Goal: Information Seeking & Learning: Learn about a topic

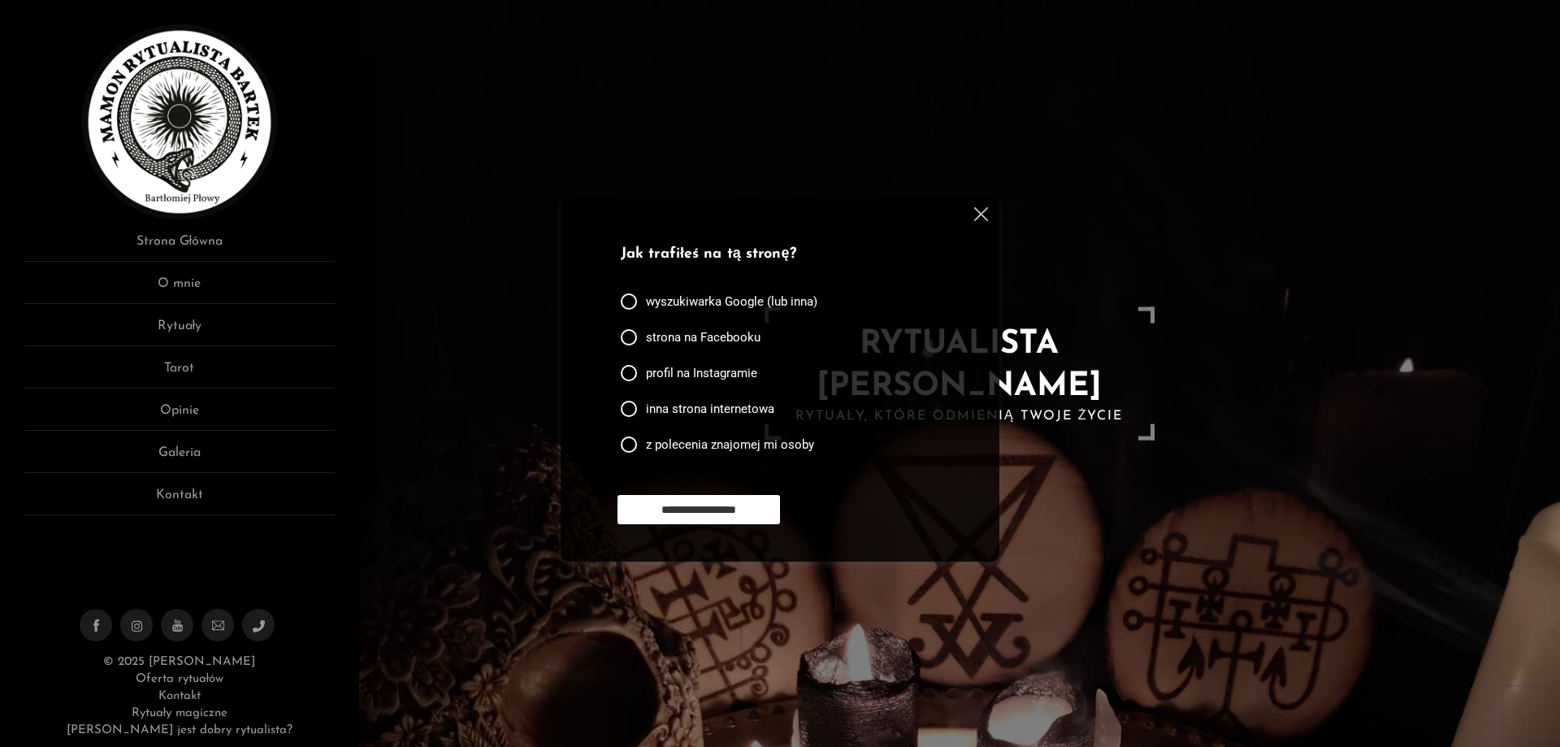
click at [983, 217] on img at bounding box center [981, 214] width 14 height 14
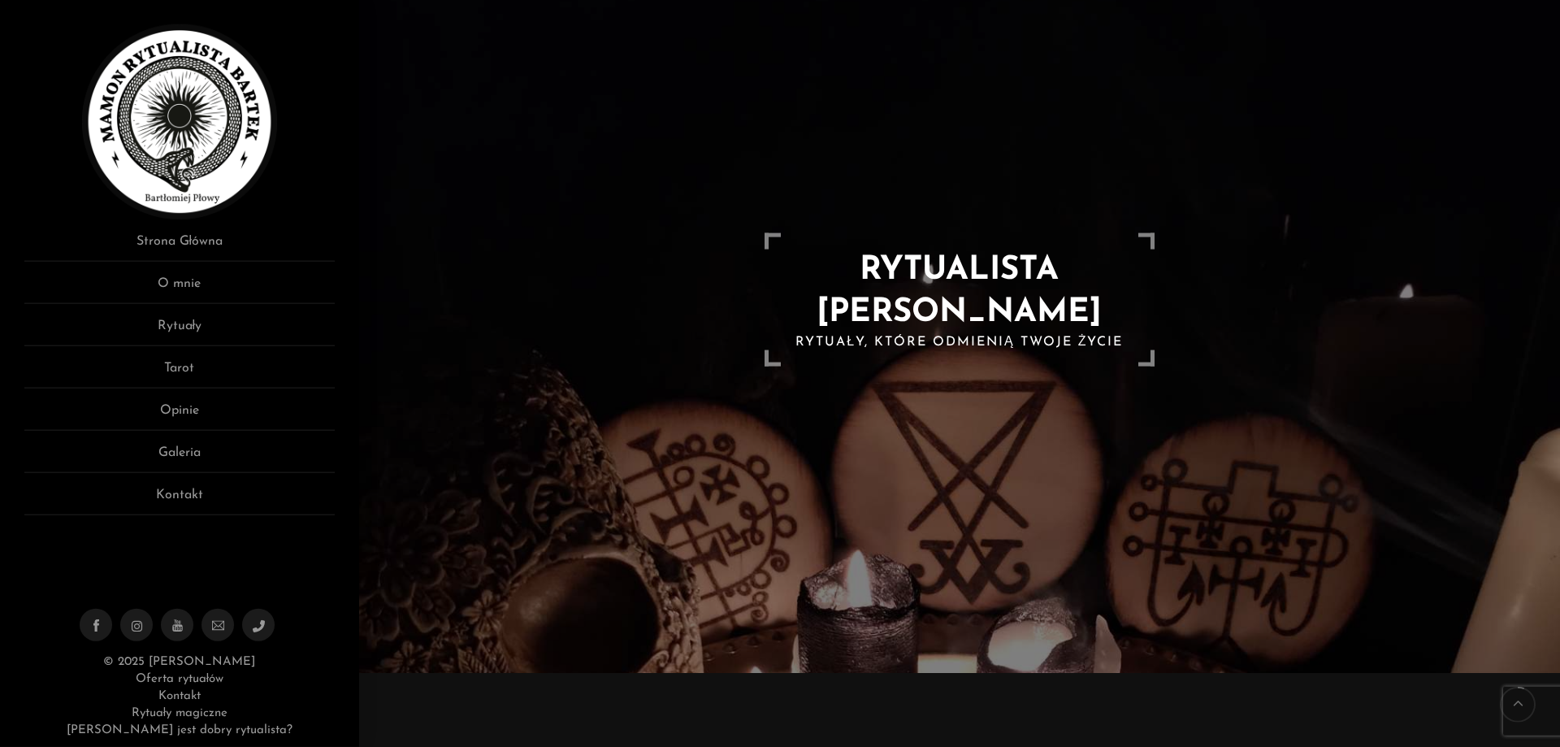
scroll to position [166, 0]
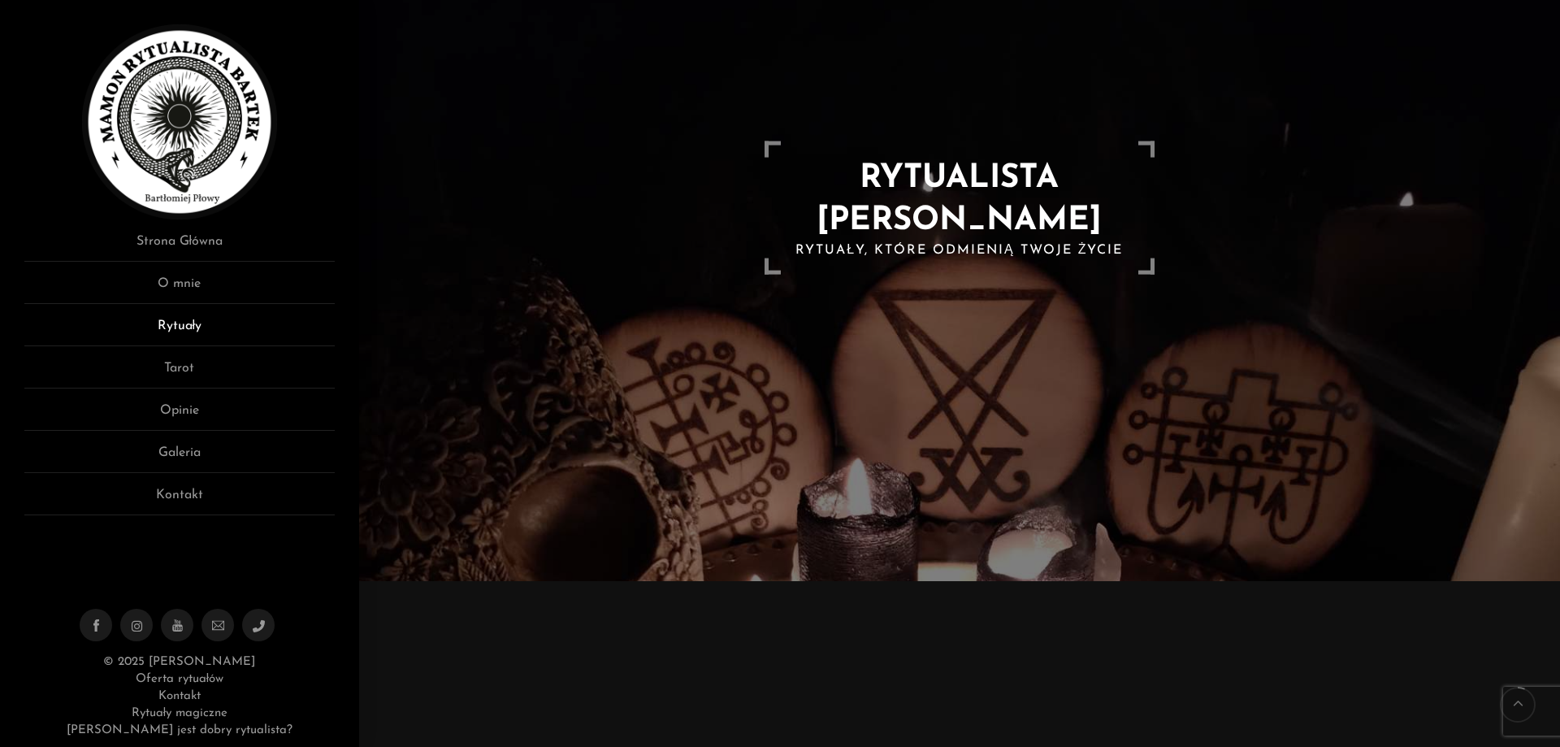
click at [193, 323] on link "Rytuały" at bounding box center [179, 331] width 310 height 30
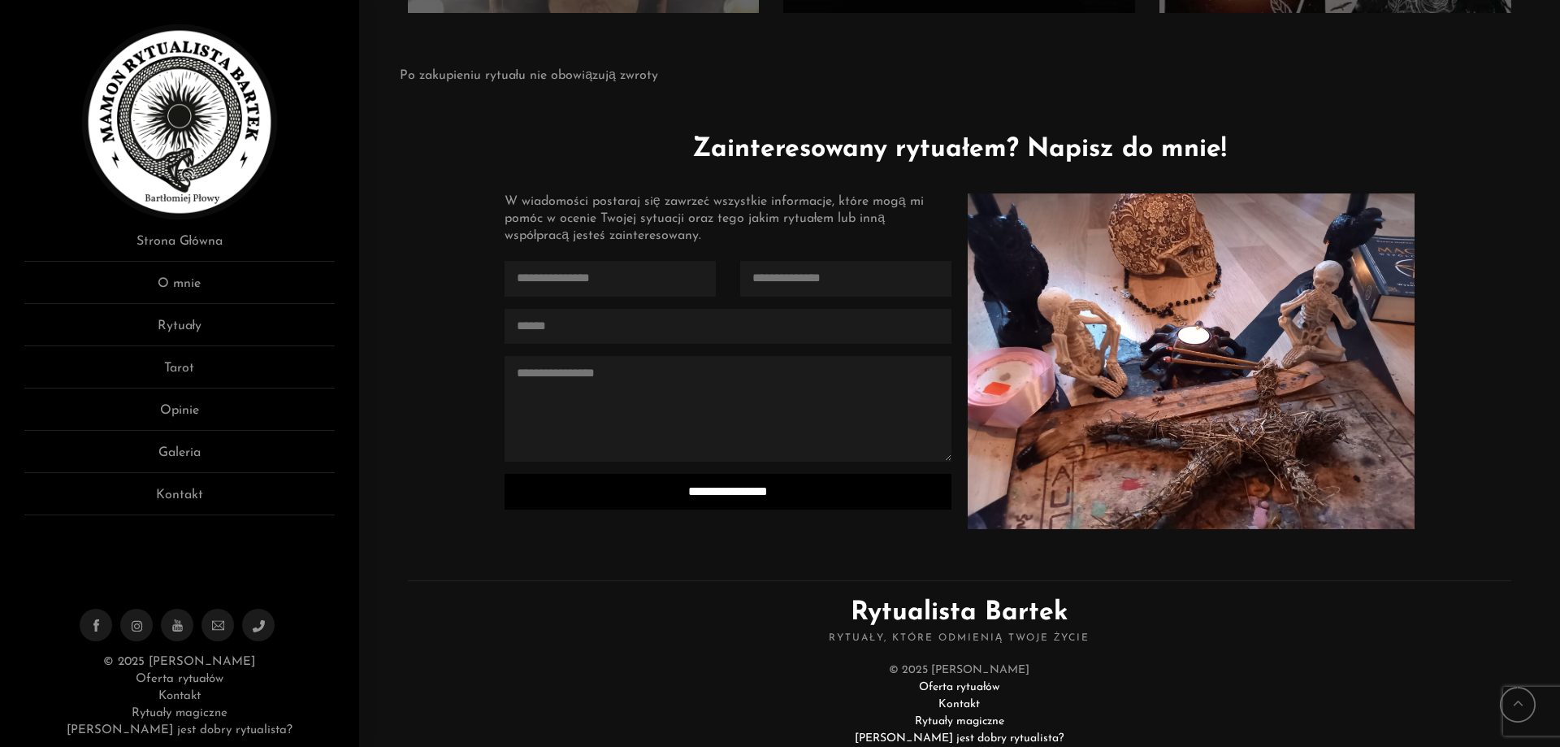
scroll to position [3945, 0]
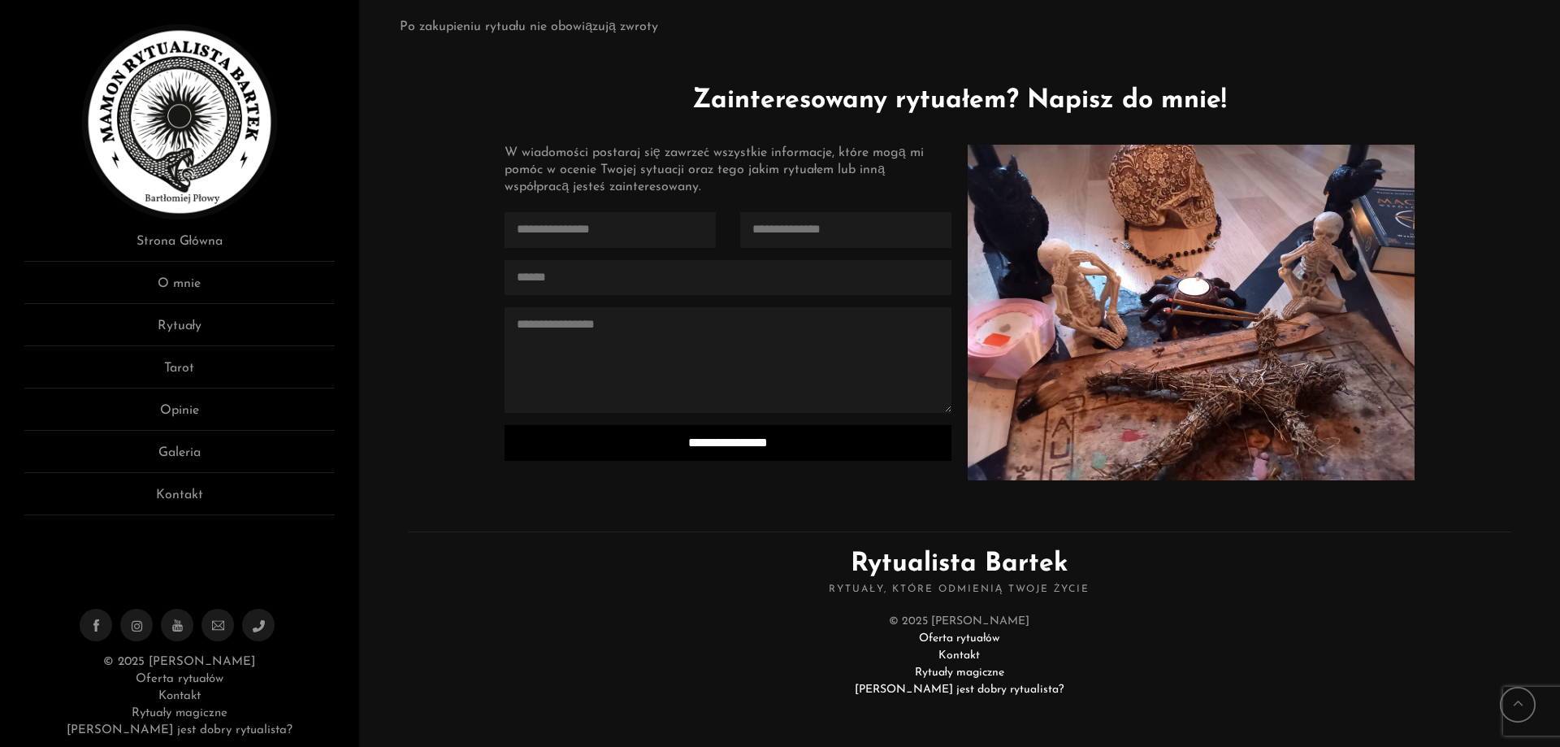
click at [997, 690] on link "[PERSON_NAME] jest dobry rytualista?" at bounding box center [959, 689] width 209 height 12
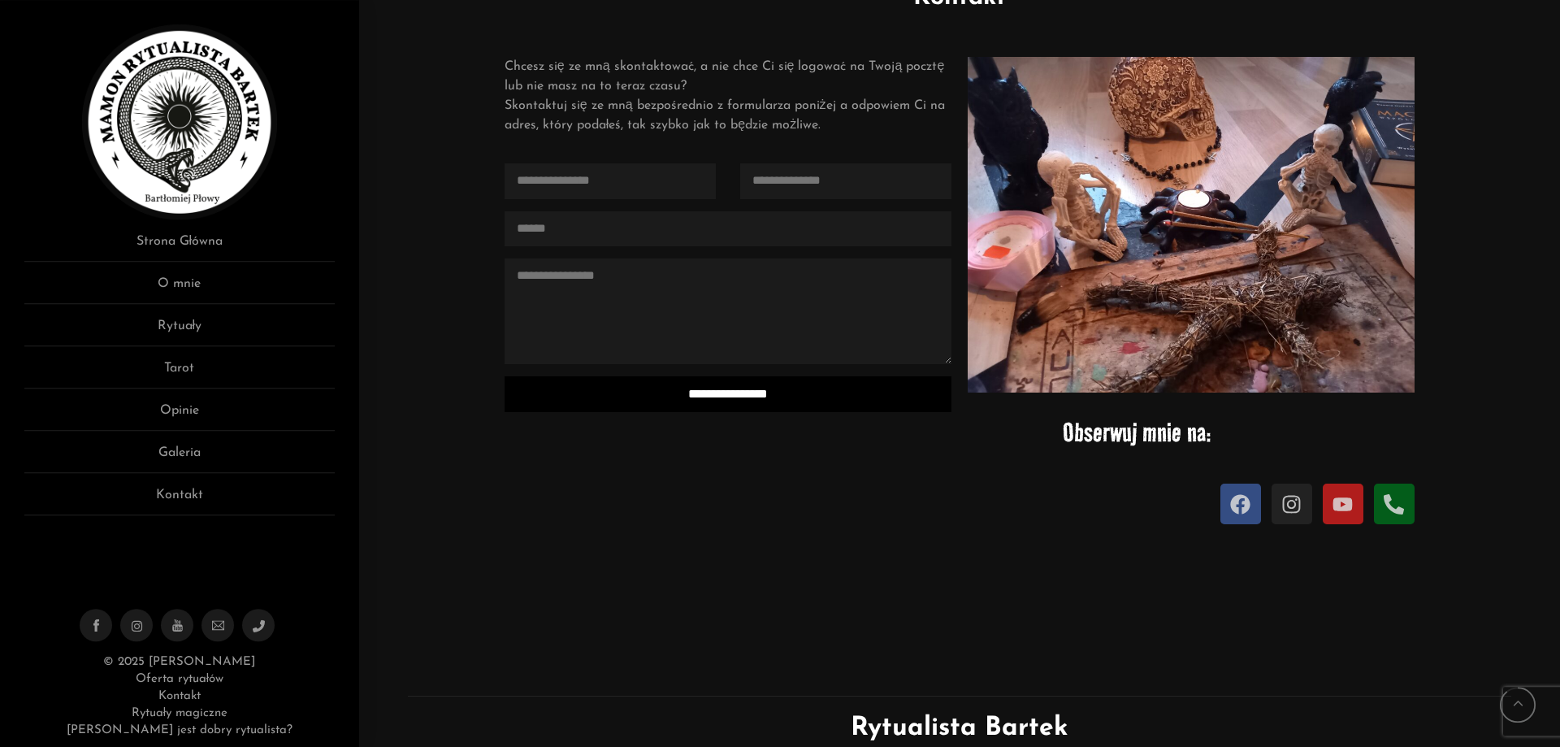
scroll to position [1934, 0]
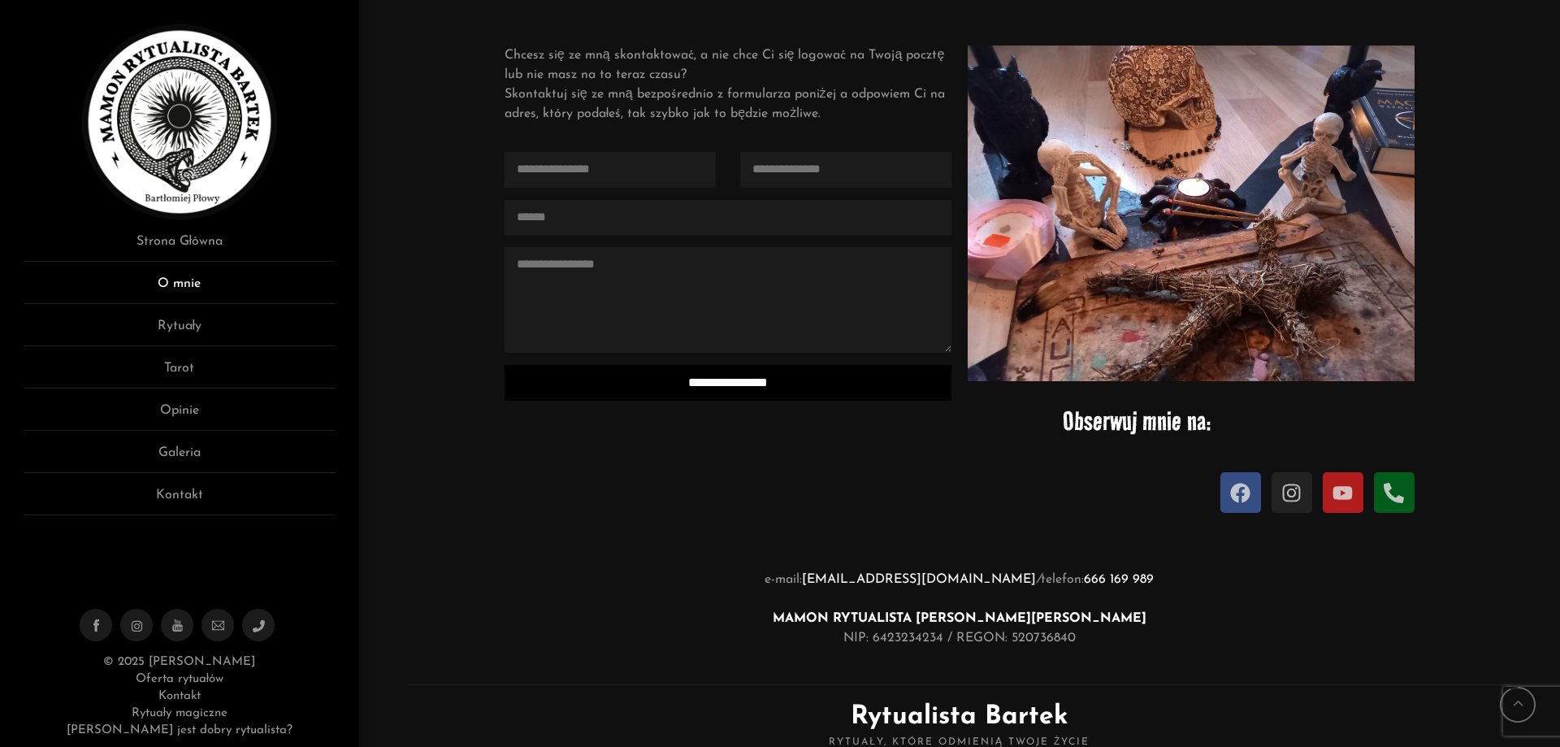
click at [148, 277] on link "O mnie" at bounding box center [179, 289] width 310 height 30
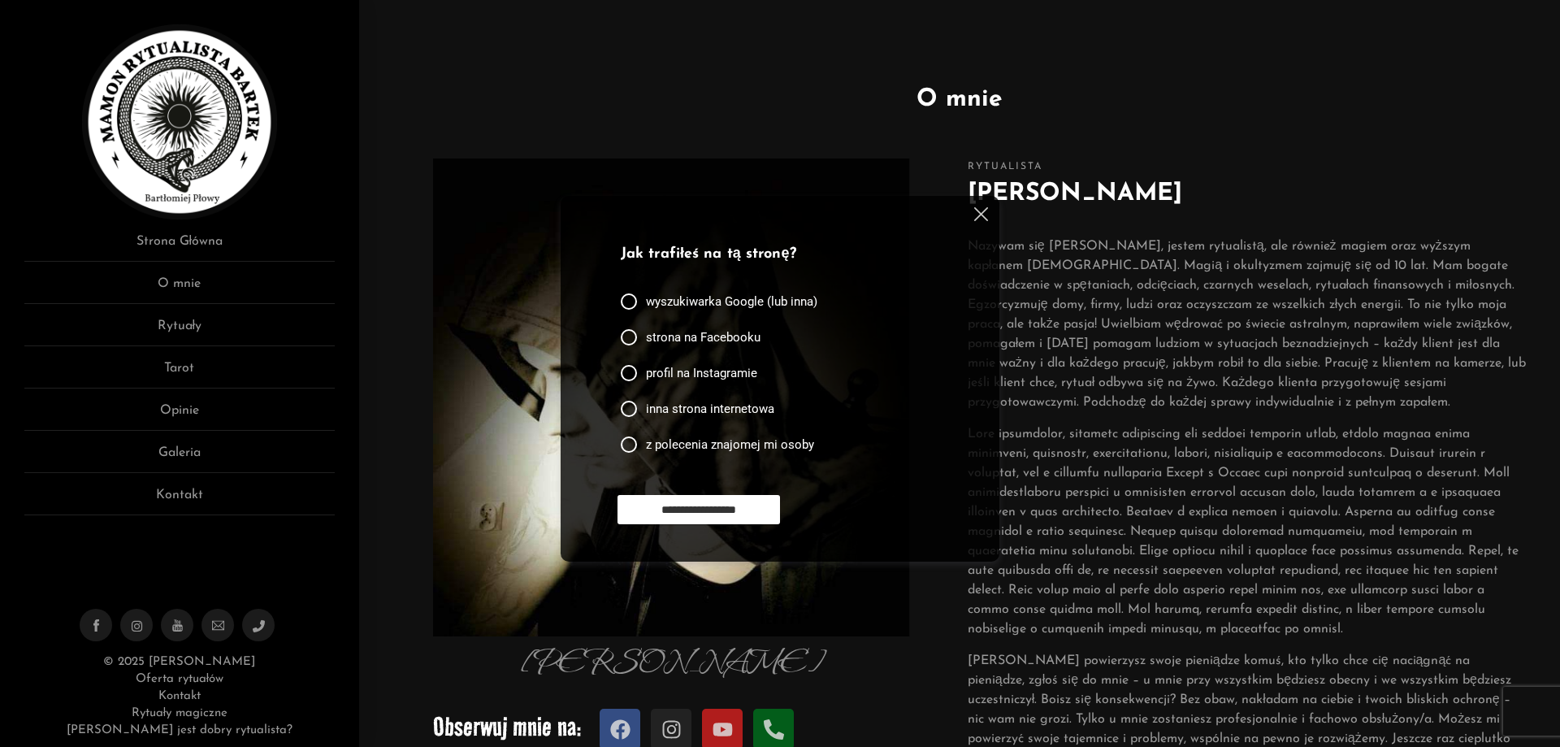
click at [987, 205] on div "**********" at bounding box center [780, 379] width 439 height 366
click at [981, 210] on img at bounding box center [981, 214] width 14 height 14
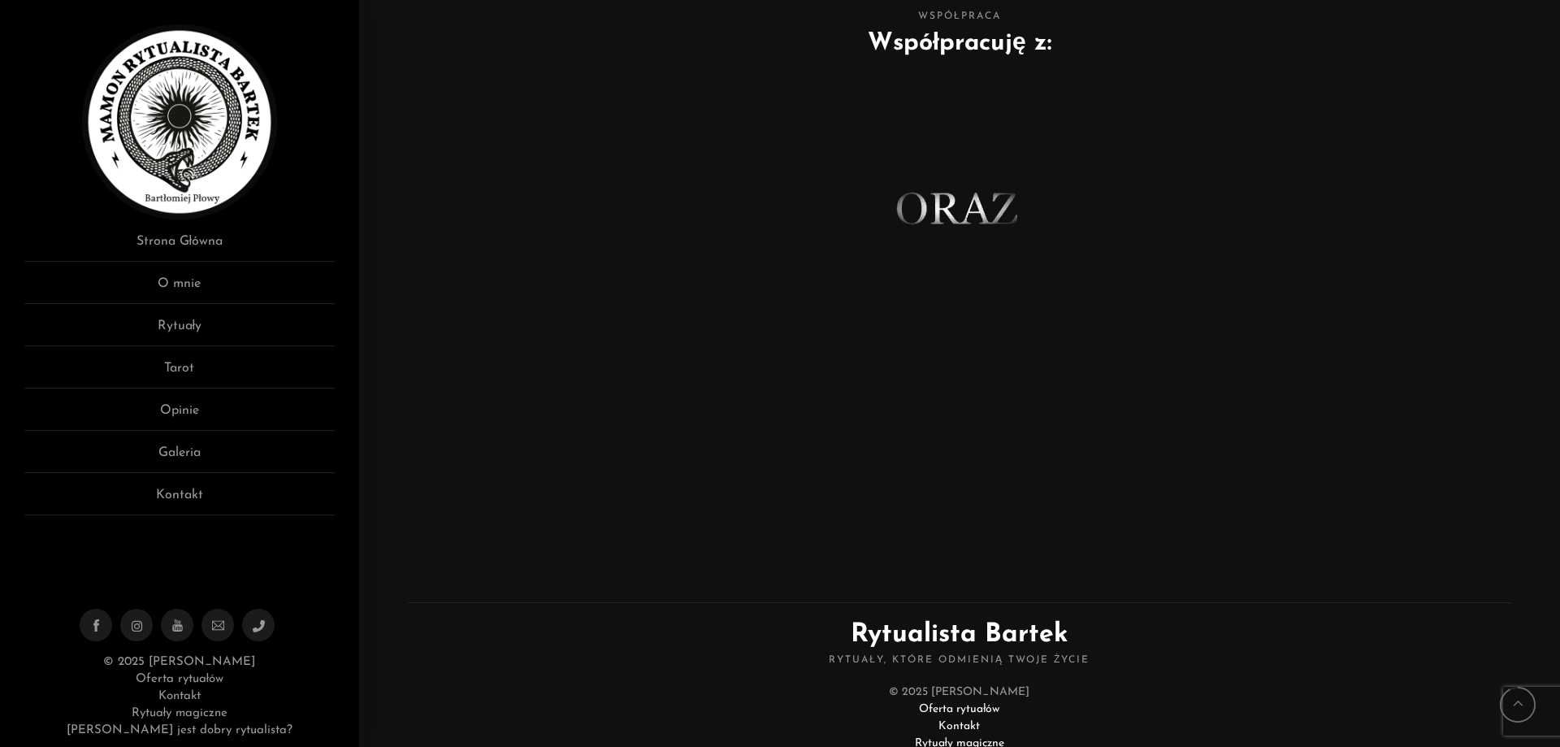
scroll to position [900, 0]
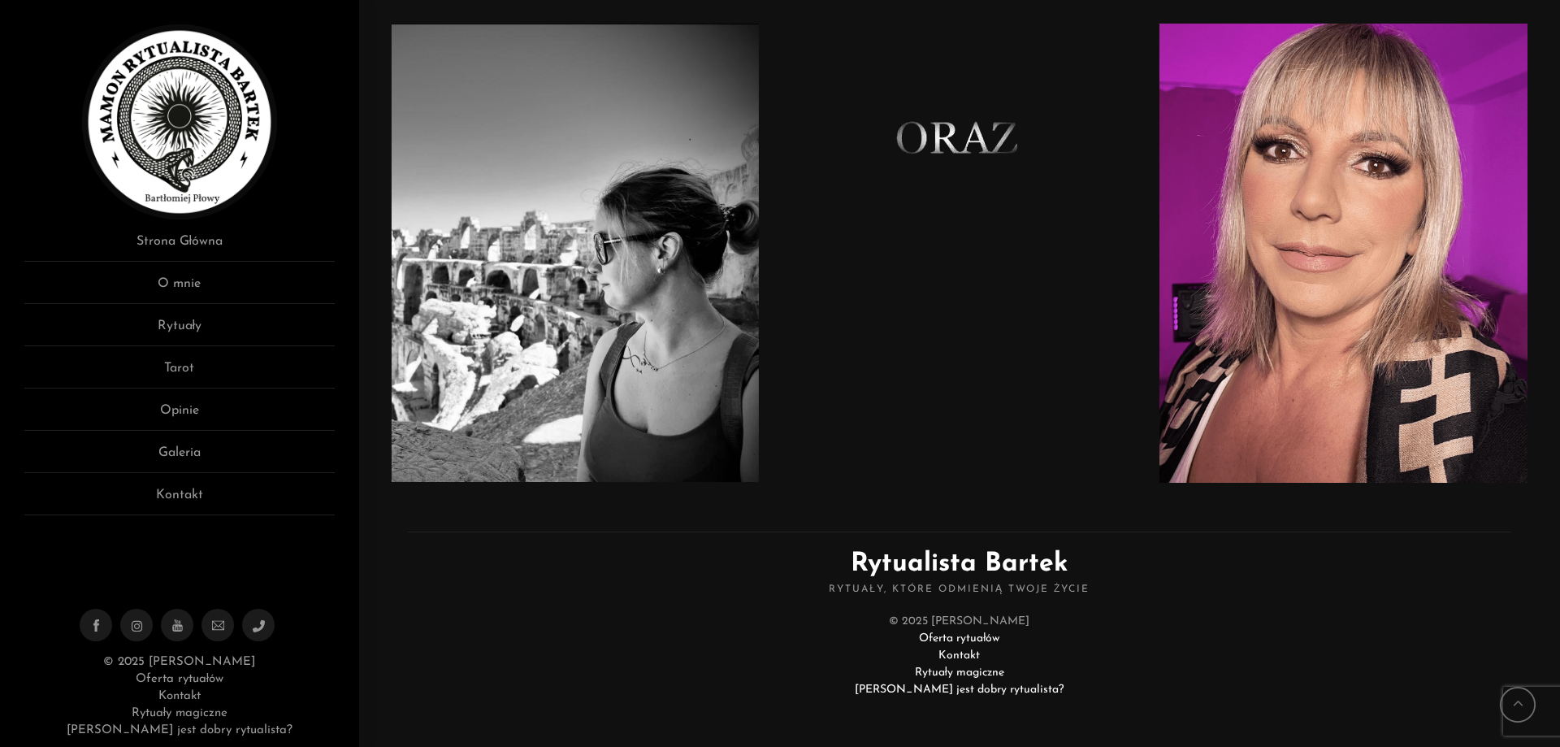
click at [189, 484] on ul "Strona Główna O mnie Rytuały Tarot Opinie Galeria Kontakt" at bounding box center [179, 374] width 310 height 284
click at [189, 458] on link "Galeria" at bounding box center [179, 458] width 310 height 30
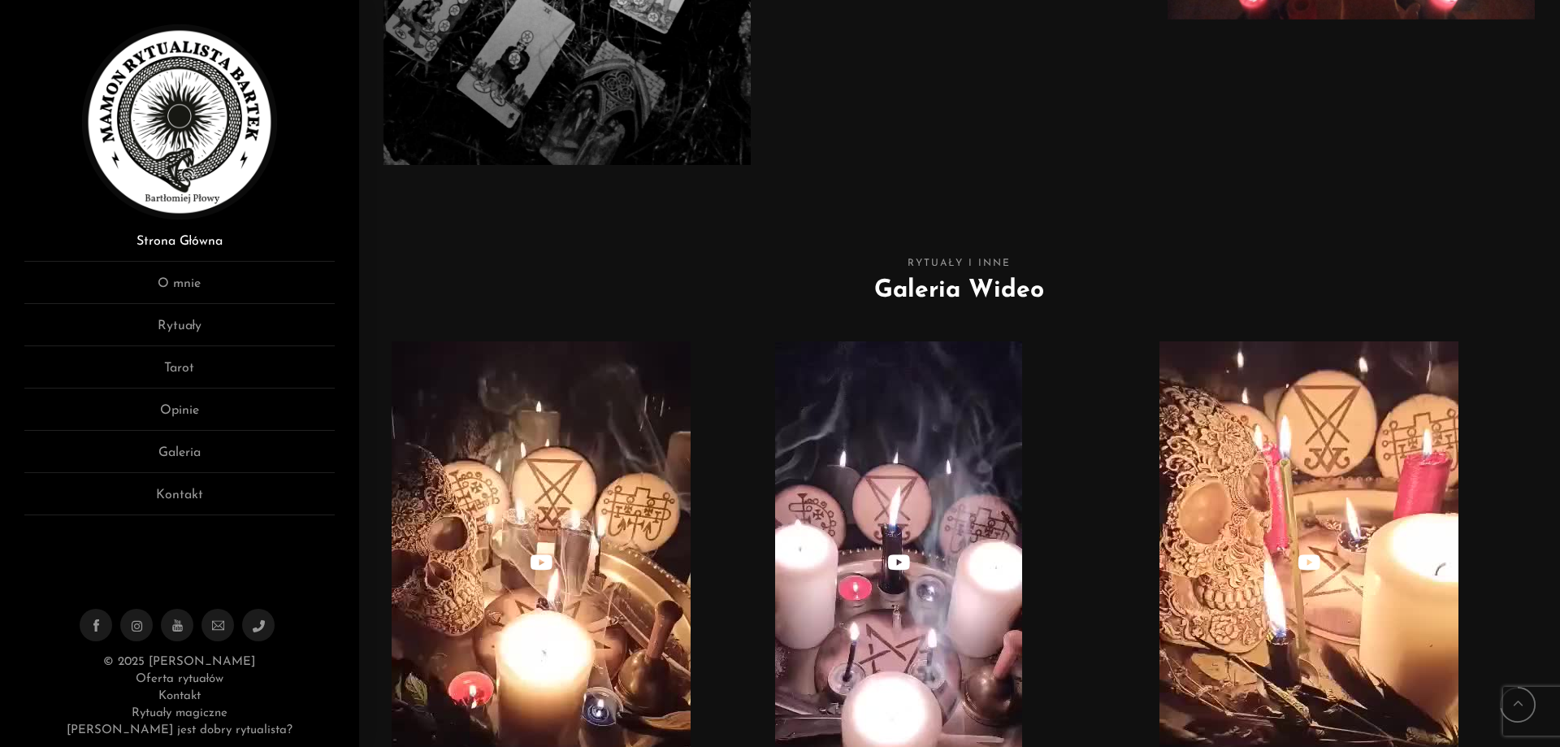
scroll to position [5554, 0]
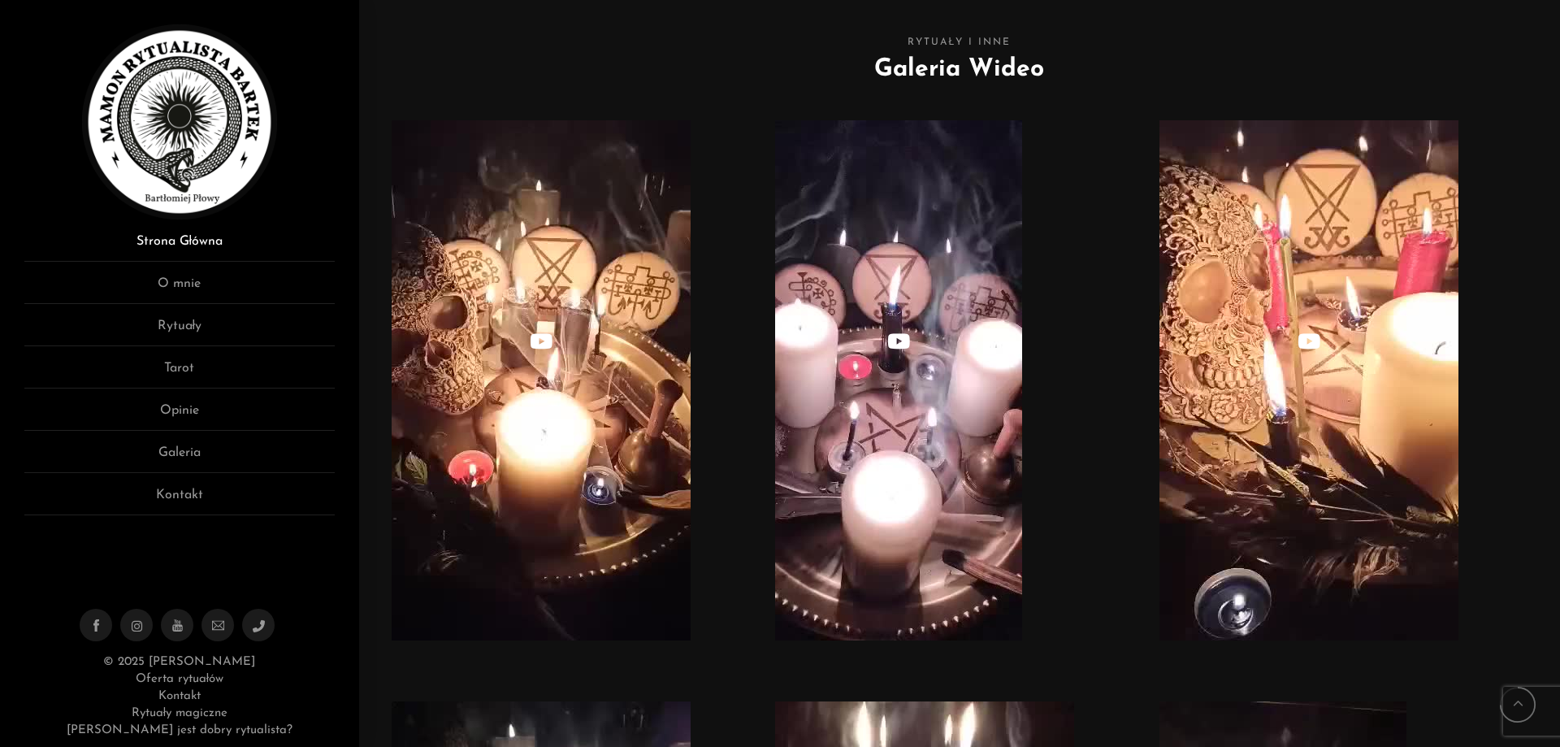
click at [227, 233] on link "Strona Główna" at bounding box center [179, 247] width 310 height 30
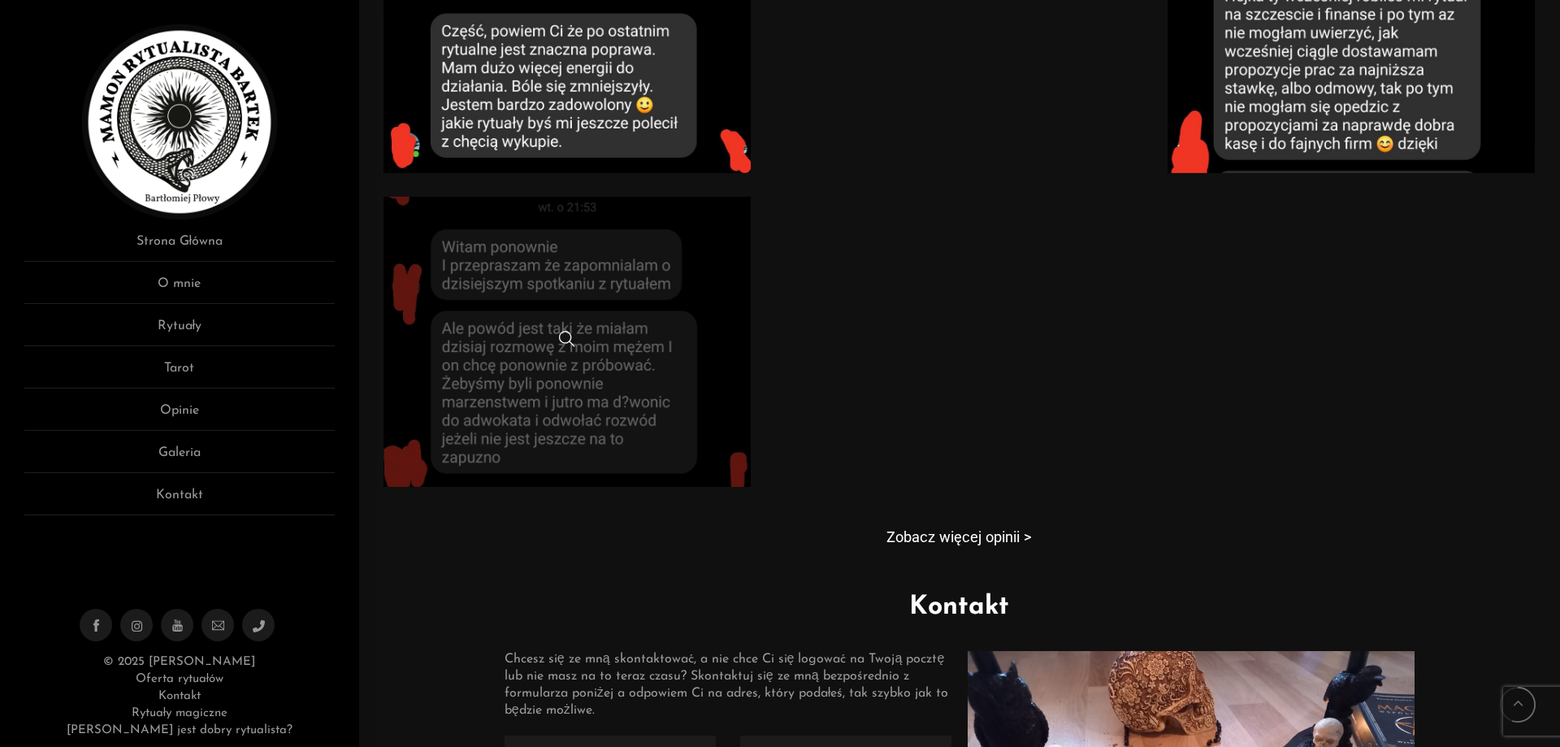
scroll to position [1188, 0]
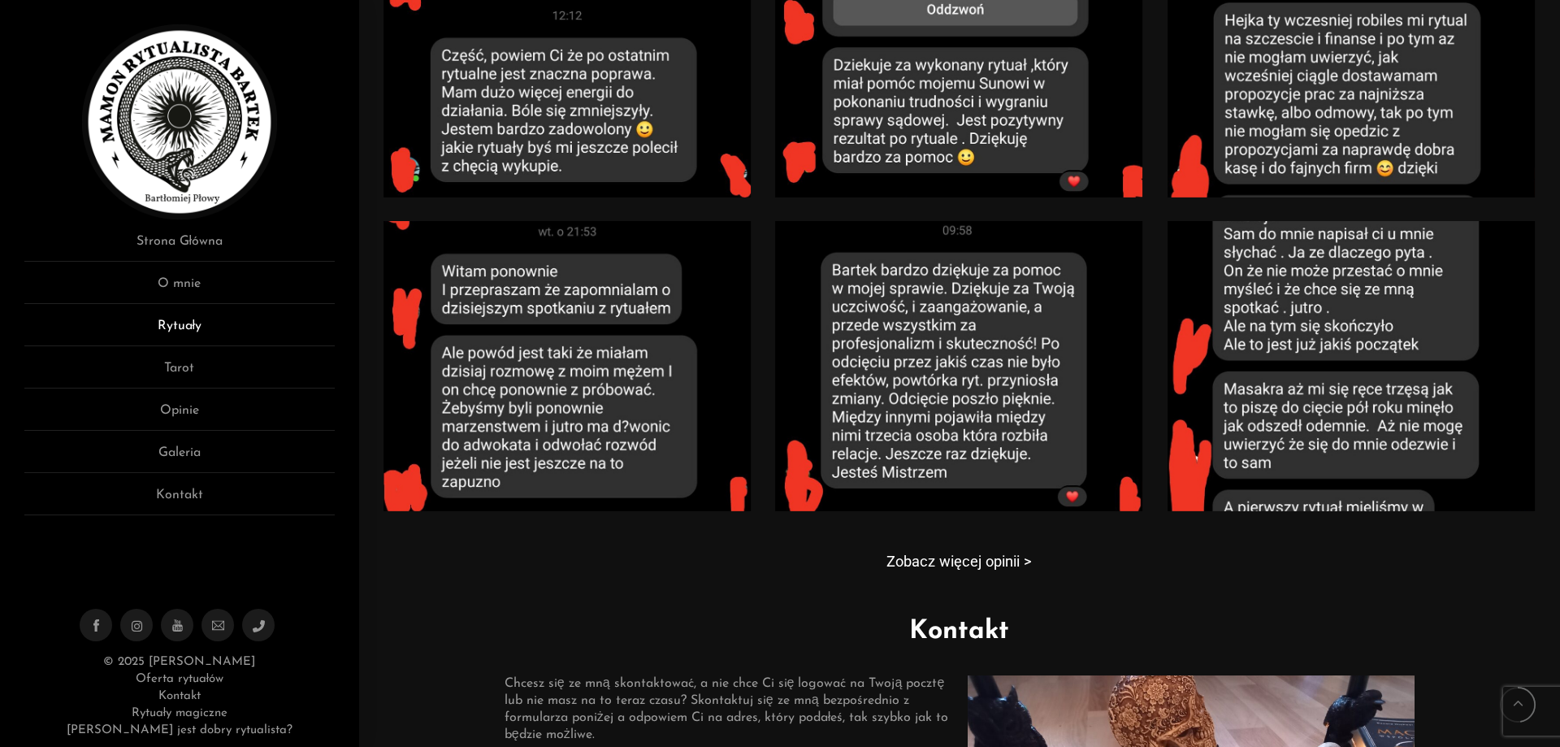
click at [197, 328] on link "Rytuały" at bounding box center [179, 331] width 310 height 30
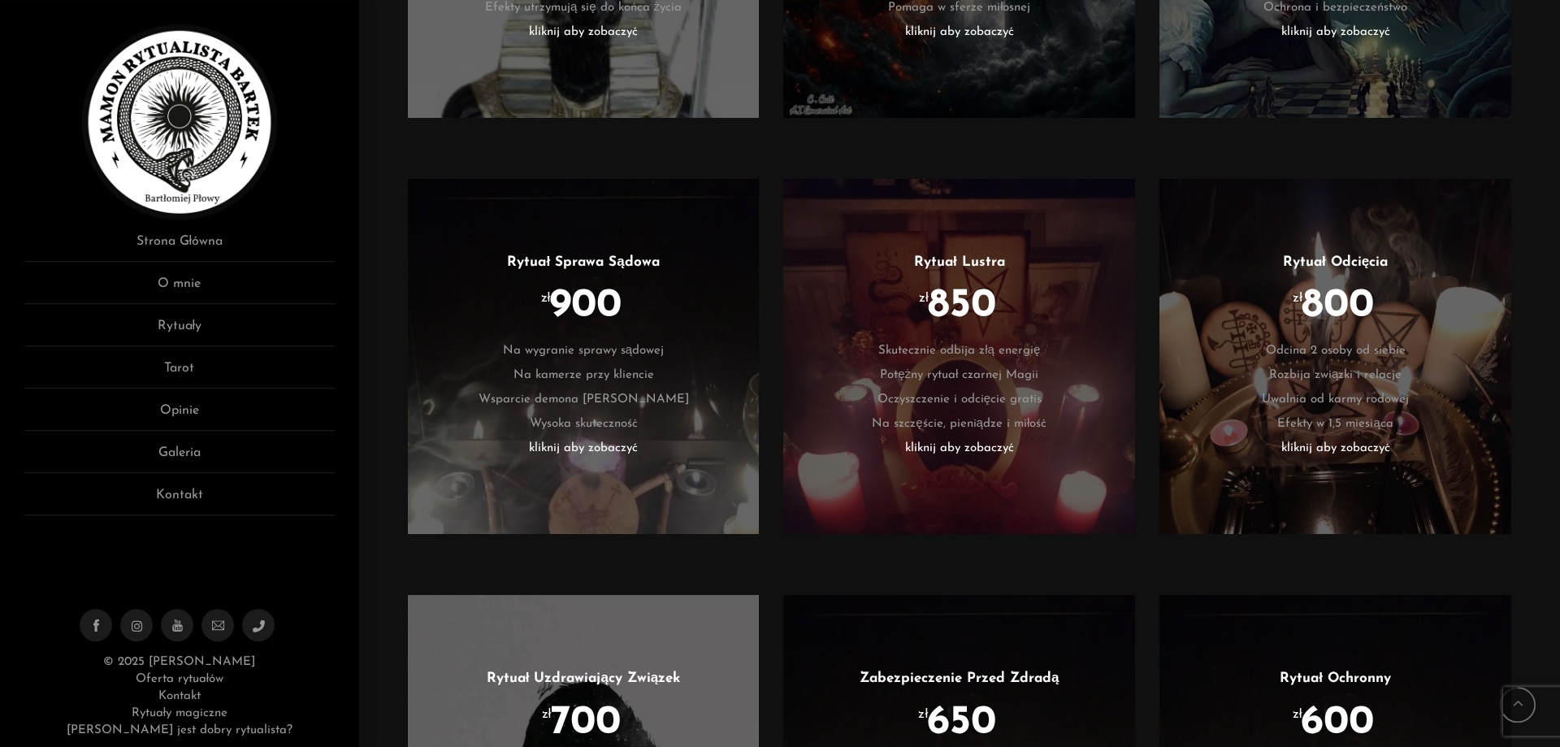
scroll to position [2570, 0]
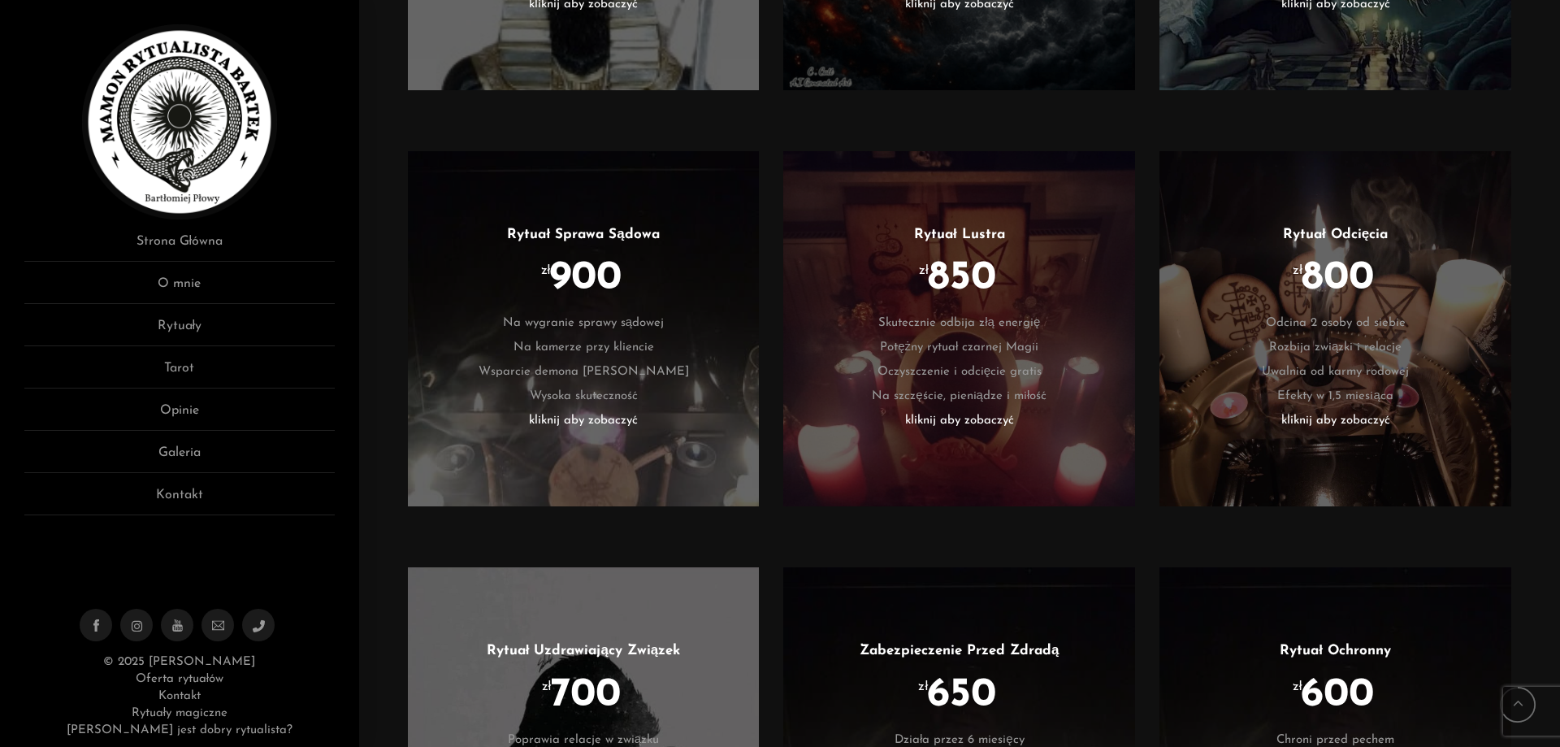
click at [594, 423] on li "kliknij aby zobaczyć" at bounding box center [583, 421] width 303 height 24
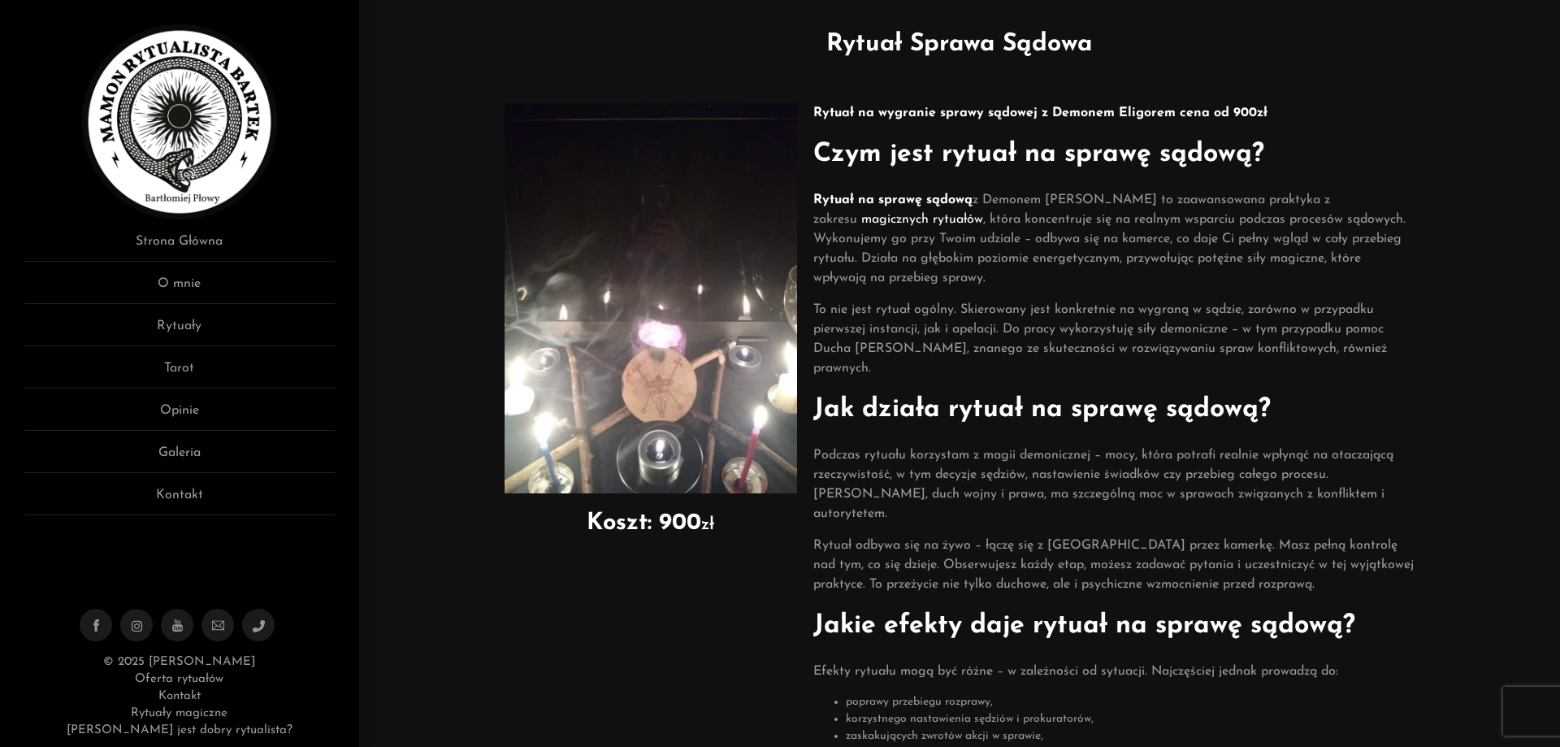
scroll to position [83, 0]
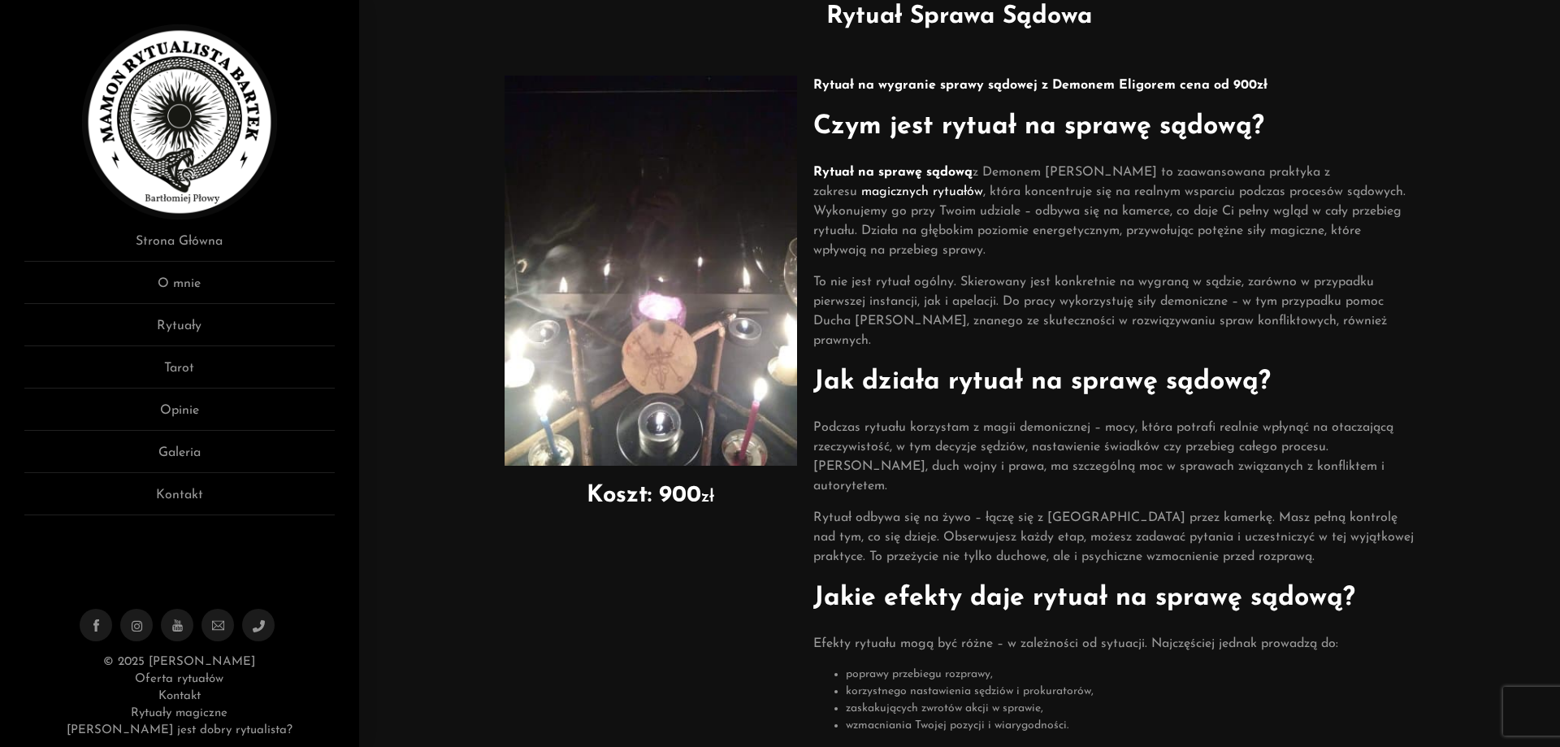
click at [1465, 59] on div "Koszt: 900 zł Rytuał na wygranie sprawy sądowej z Demonem [PERSON_NAME] cena od…" at bounding box center [960, 635] width 1152 height 1152
